Goal: Task Accomplishment & Management: Complete application form

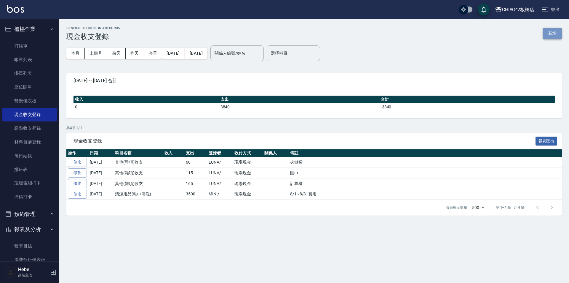
click at [554, 33] on button "新增" at bounding box center [552, 33] width 19 height 11
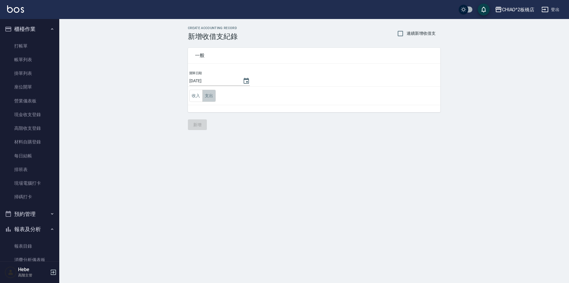
click at [209, 99] on button "支出" at bounding box center [209, 96] width 13 height 12
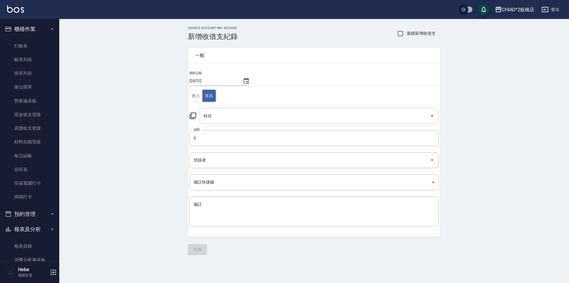
click at [224, 118] on input "科目" at bounding box center [314, 116] width 225 height 10
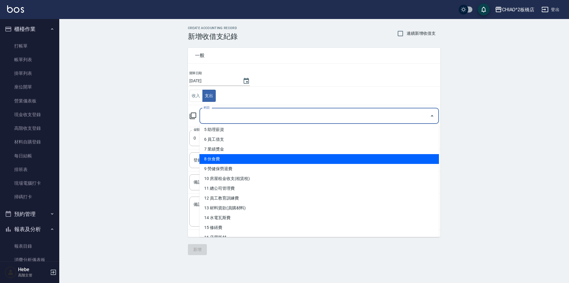
scroll to position [59, 0]
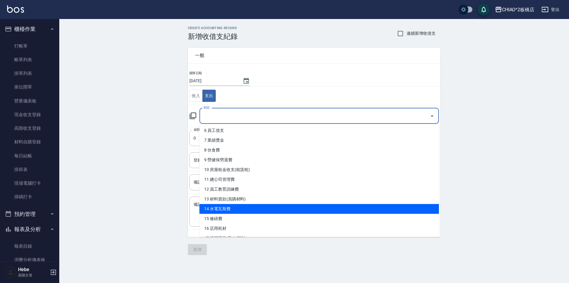
click at [238, 208] on li "14 水電瓦斯費" at bounding box center [320, 209] width 240 height 10
type input "14 水電瓦斯費"
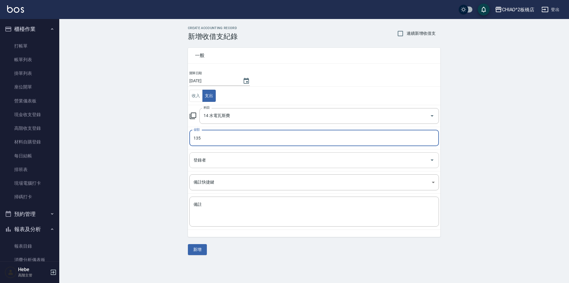
type input "135"
click at [215, 162] on input "登錄者" at bounding box center [309, 160] width 235 height 10
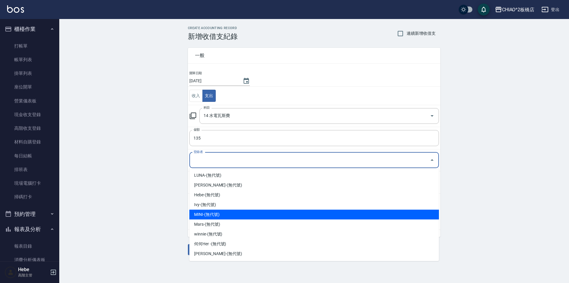
click at [224, 213] on li "MINI-(無代號)" at bounding box center [314, 214] width 250 height 10
type input "MINI-(無代號)"
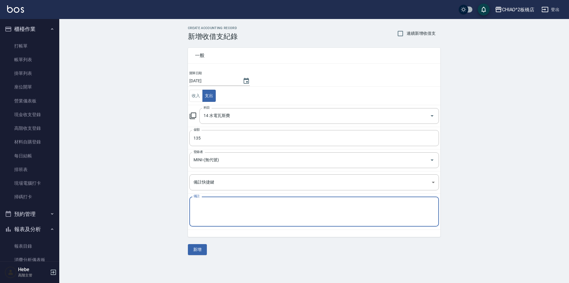
click at [224, 213] on textarea "備註" at bounding box center [314, 211] width 241 height 20
type textarea "中華電信114/7/16~114/8/15"
click at [203, 245] on button "新增" at bounding box center [197, 249] width 19 height 11
